Goal: Information Seeking & Learning: Learn about a topic

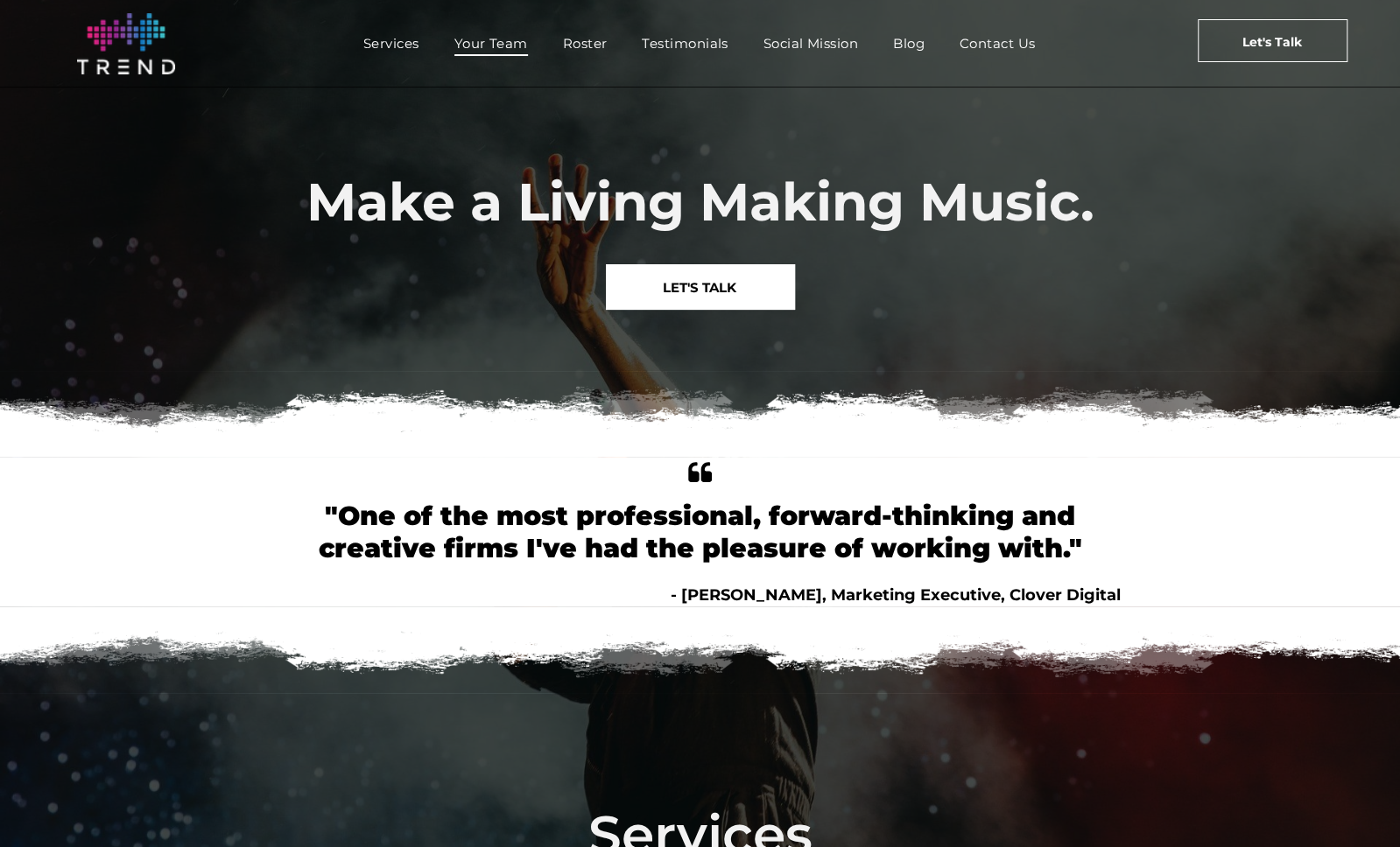
click at [481, 40] on span "Your Team" at bounding box center [491, 43] width 73 height 25
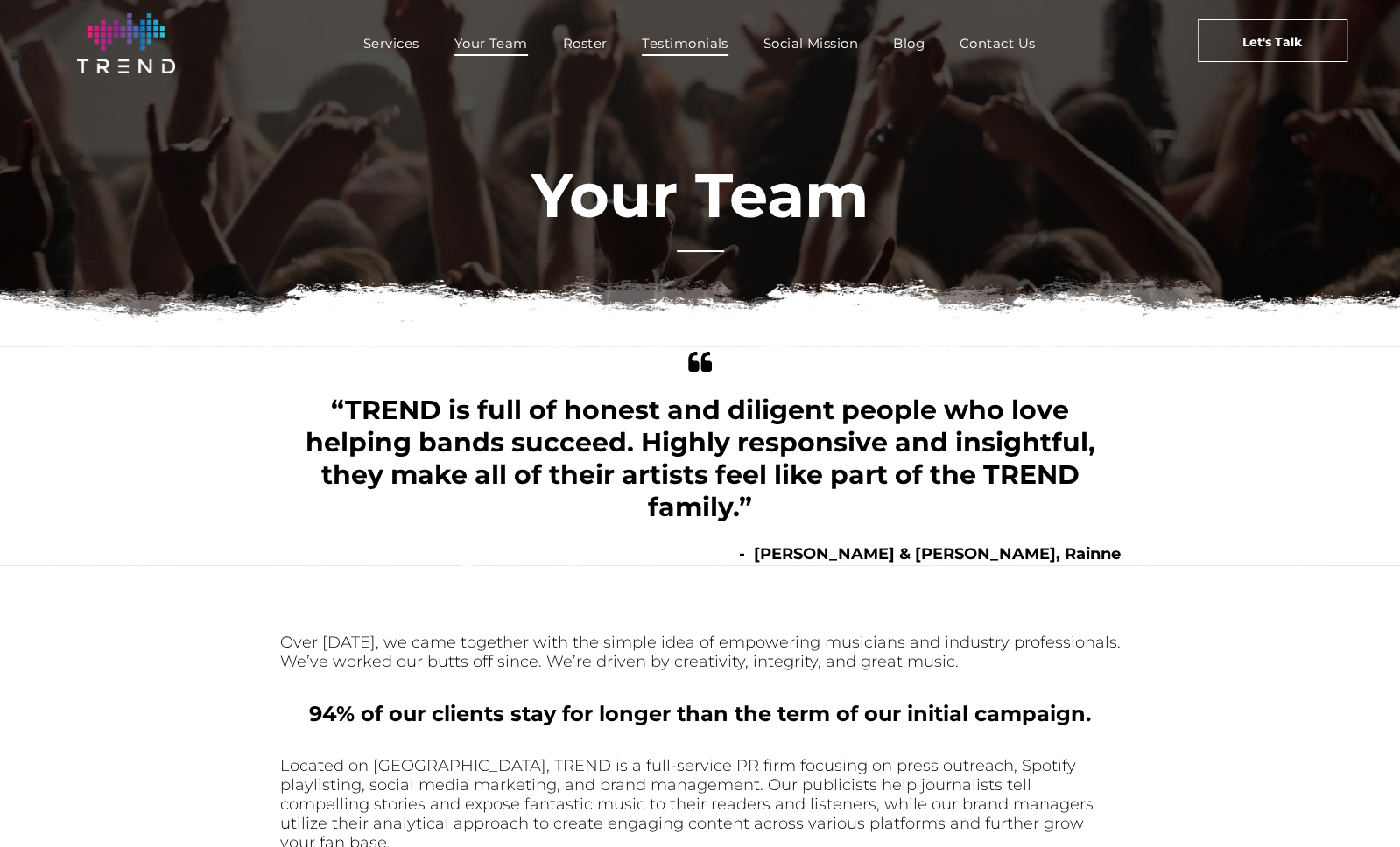
click at [710, 44] on span "Testimonials" at bounding box center [684, 43] width 86 height 25
